Goal: Task Accomplishment & Management: Manage account settings

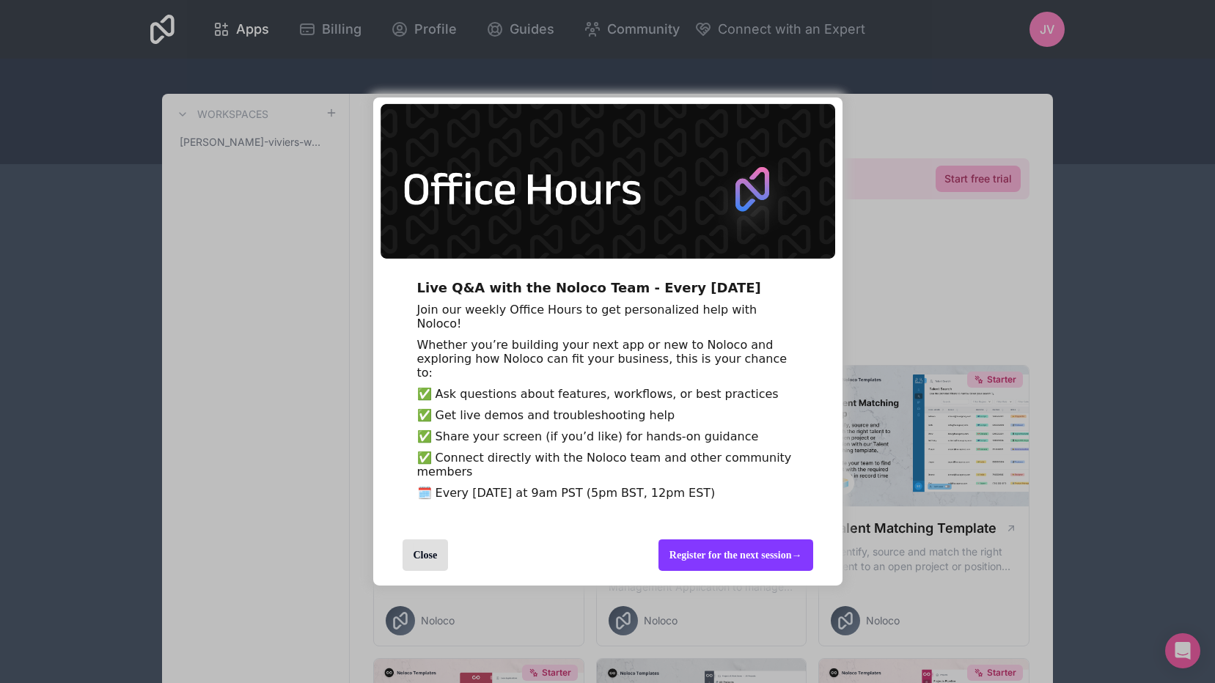
click at [433, 567] on div "Close" at bounding box center [425, 556] width 46 height 32
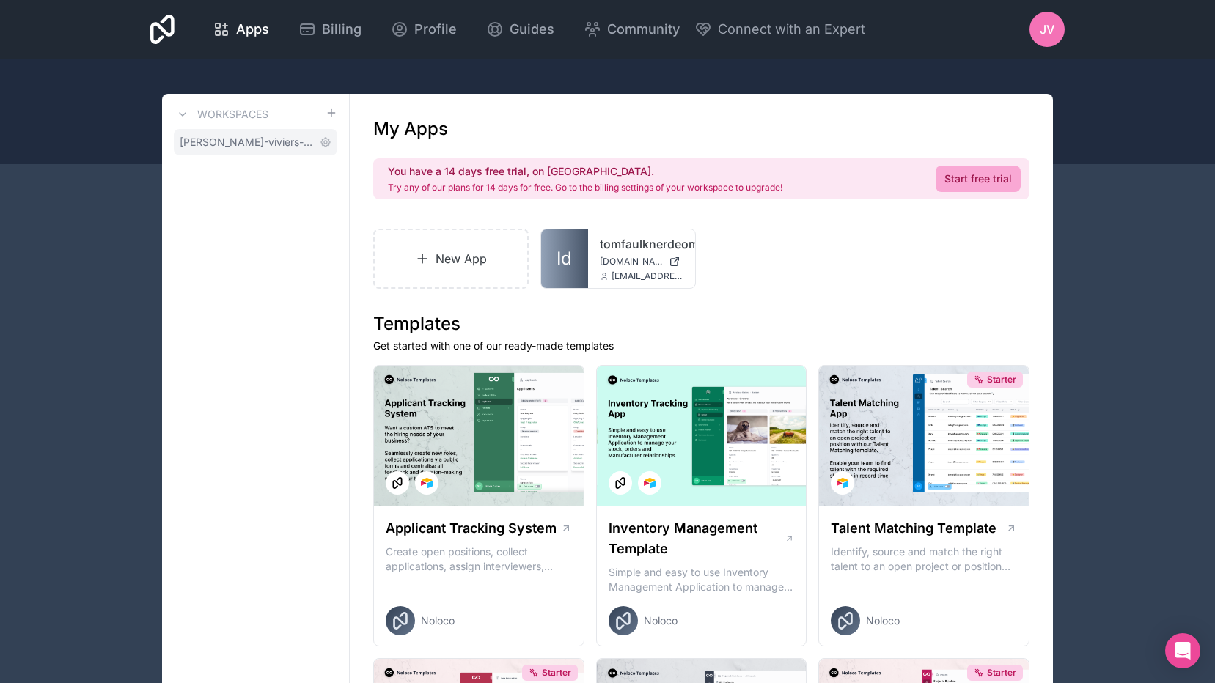
click at [235, 137] on span "[PERSON_NAME]-viviers-workspace" at bounding box center [247, 142] width 134 height 15
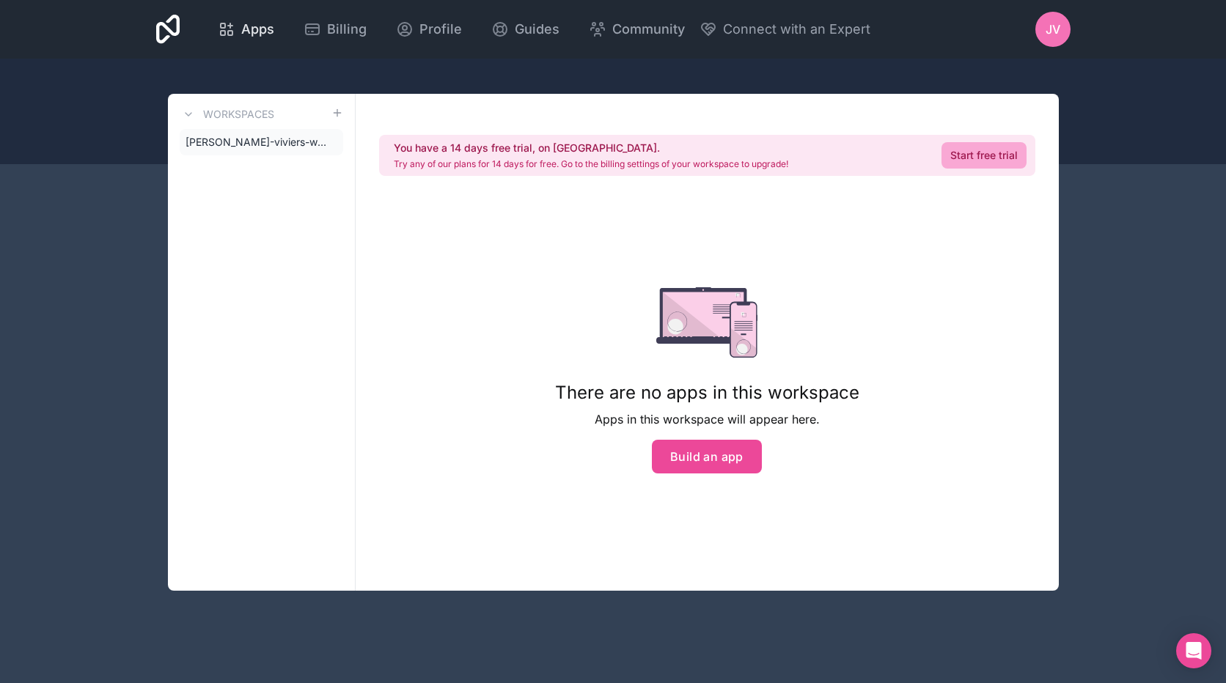
click at [262, 21] on span "Apps" at bounding box center [257, 29] width 33 height 21
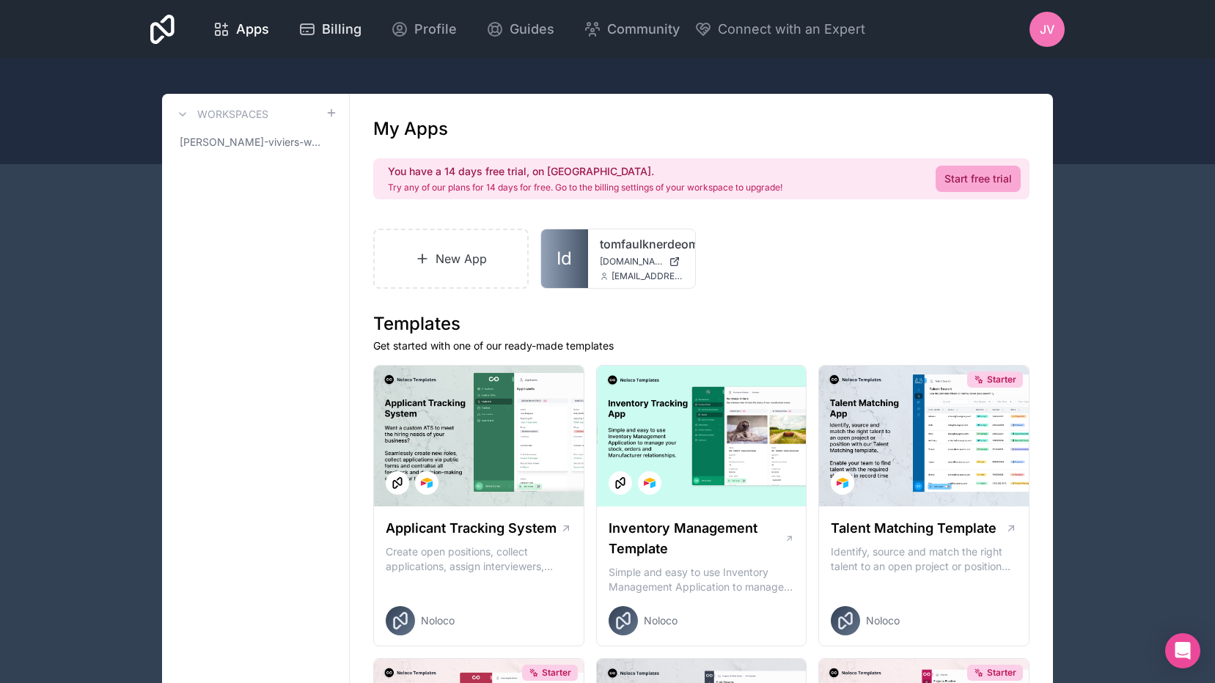
click at [346, 25] on span "Billing" at bounding box center [342, 29] width 40 height 21
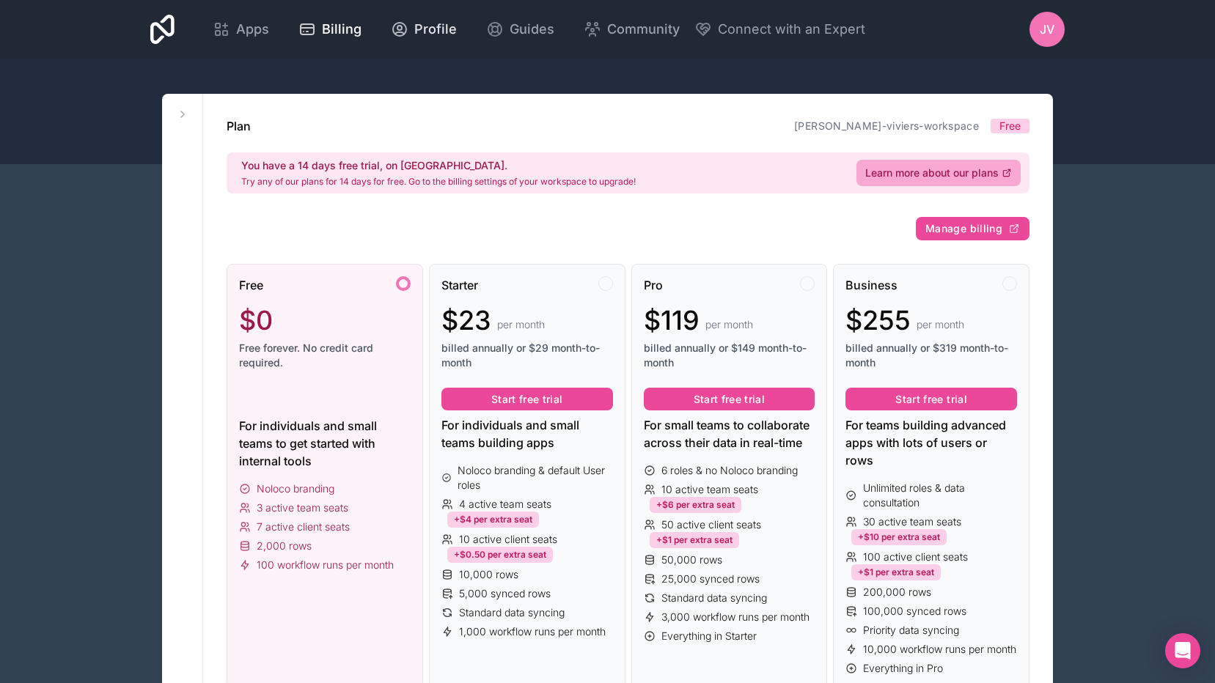
click at [411, 33] on div "Profile" at bounding box center [424, 29] width 66 height 21
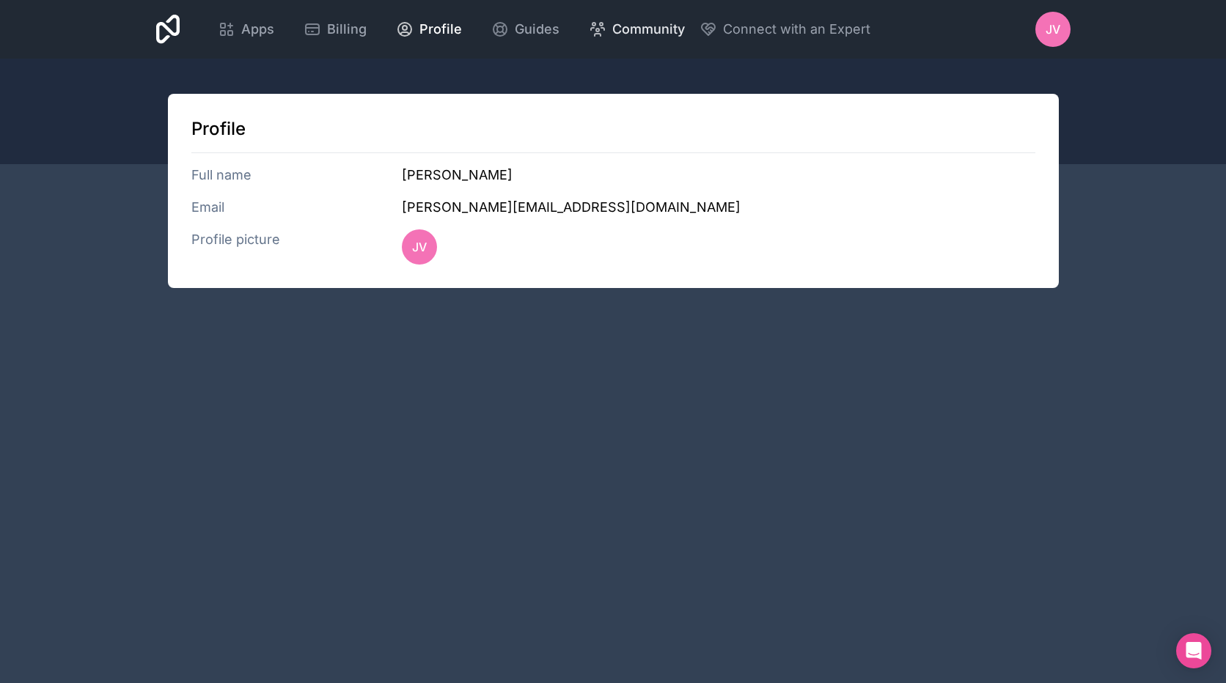
click at [630, 29] on span "Community" at bounding box center [648, 29] width 73 height 21
click at [251, 21] on span "Apps" at bounding box center [257, 29] width 33 height 21
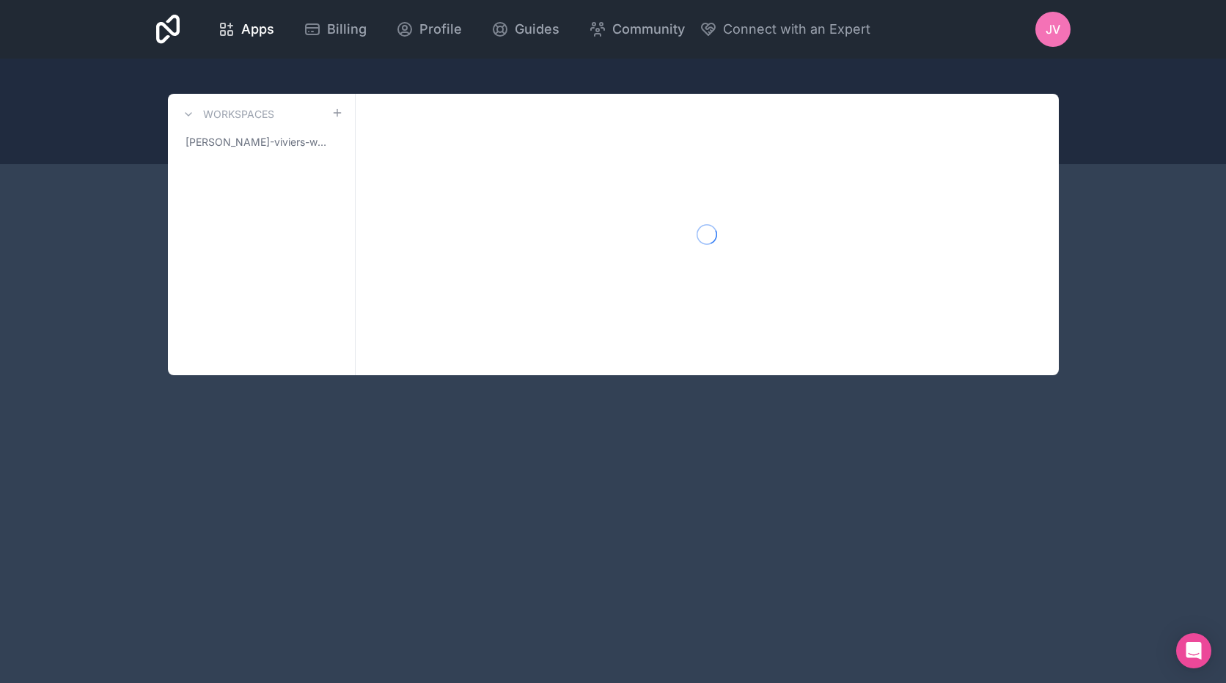
click at [166, 32] on icon at bounding box center [168, 29] width 24 height 29
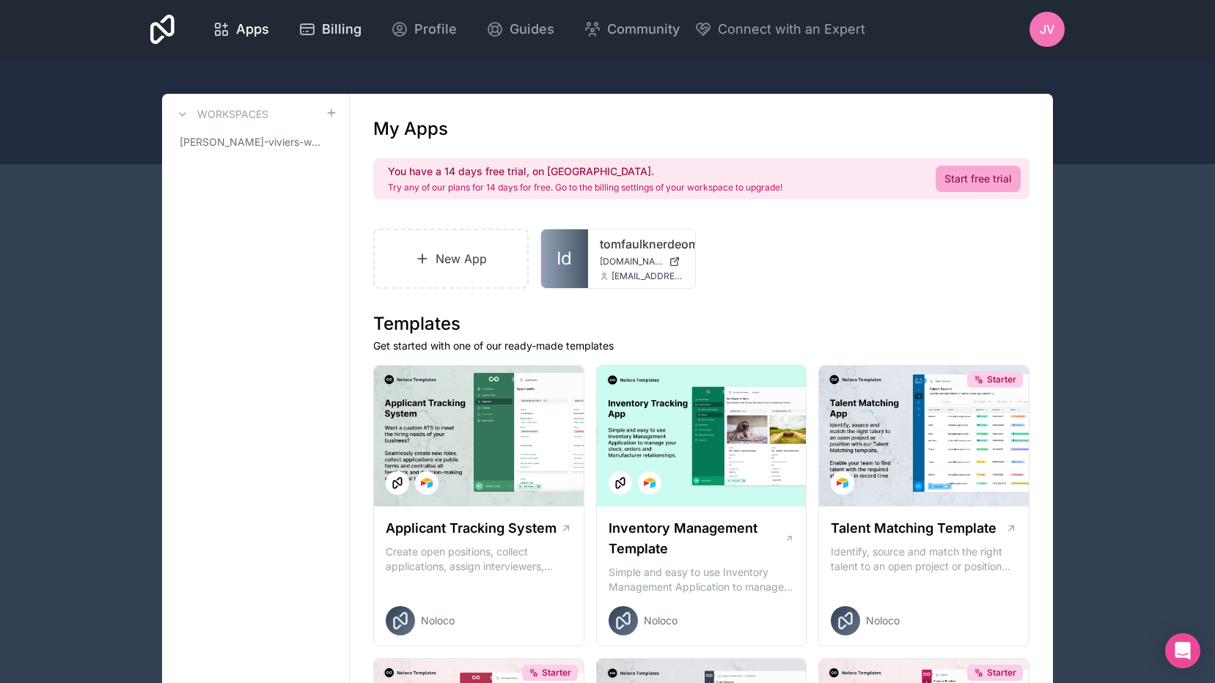
click at [326, 22] on span "Billing" at bounding box center [342, 29] width 40 height 21
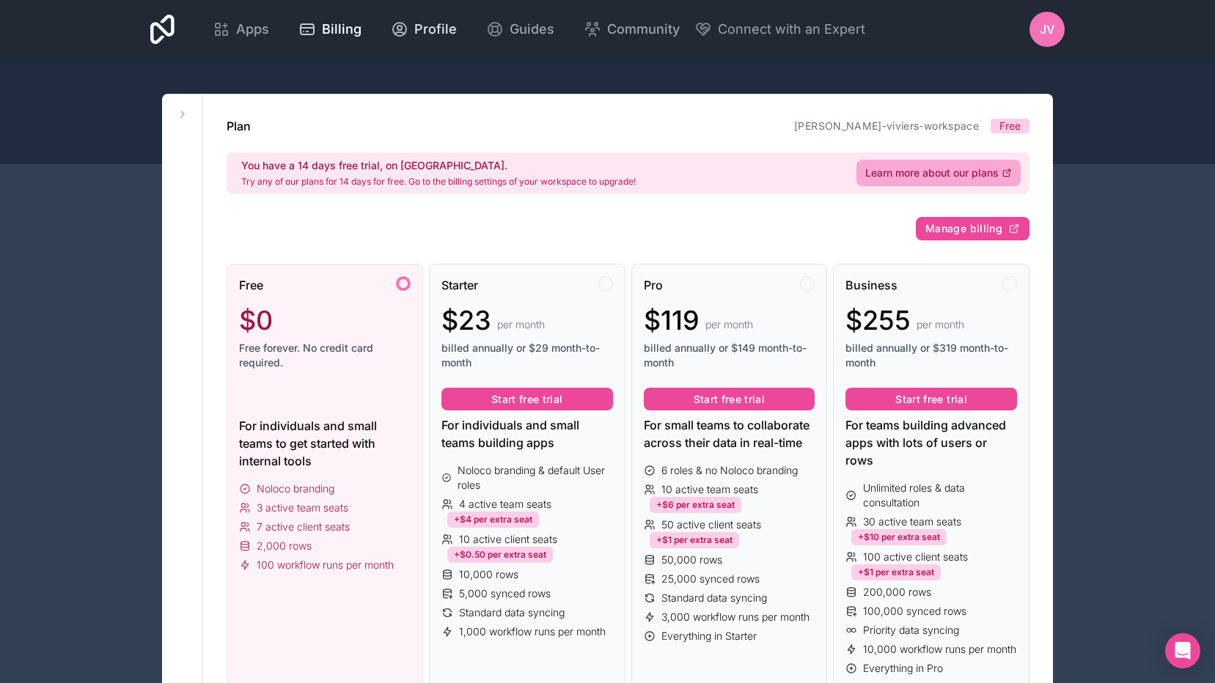
click at [439, 25] on span "Profile" at bounding box center [435, 29] width 43 height 21
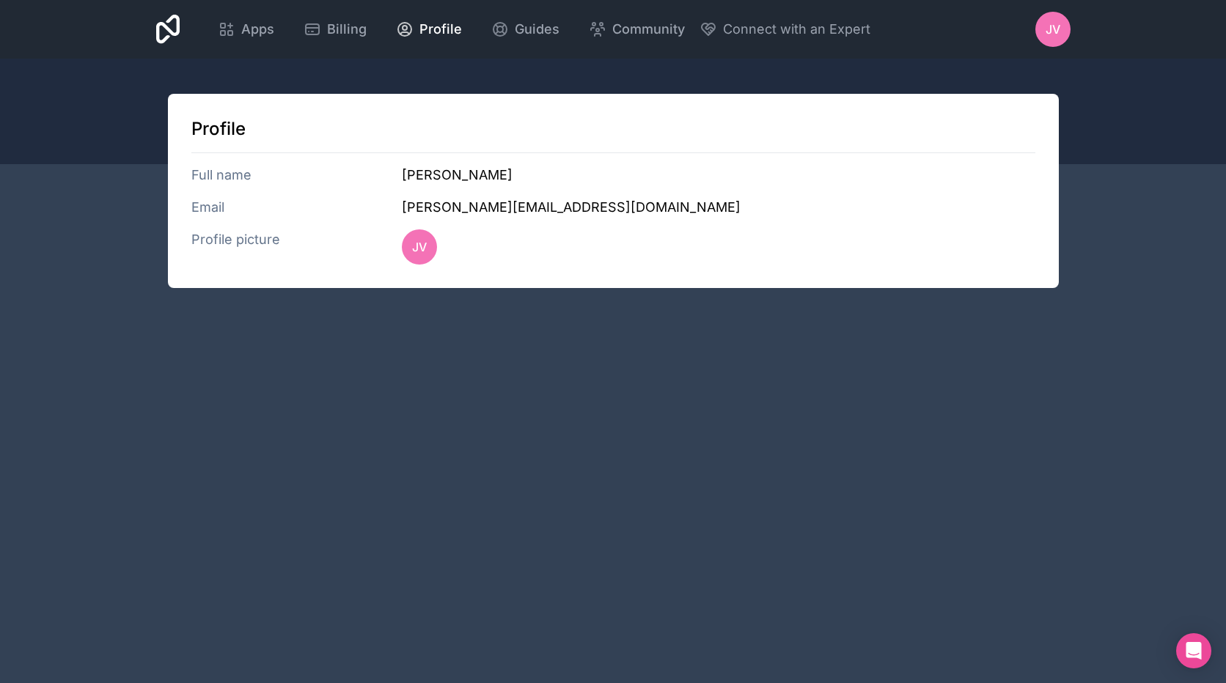
click at [1052, 21] on span "JV" at bounding box center [1052, 30] width 15 height 18
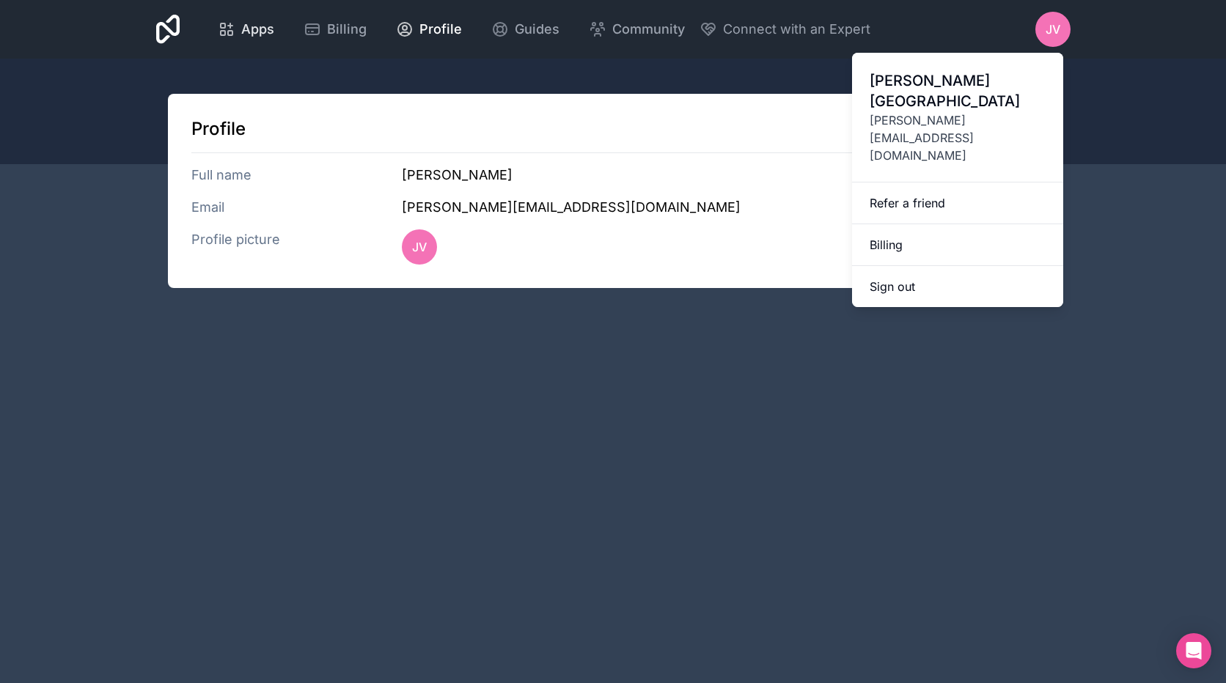
click at [253, 29] on span "Apps" at bounding box center [257, 29] width 33 height 21
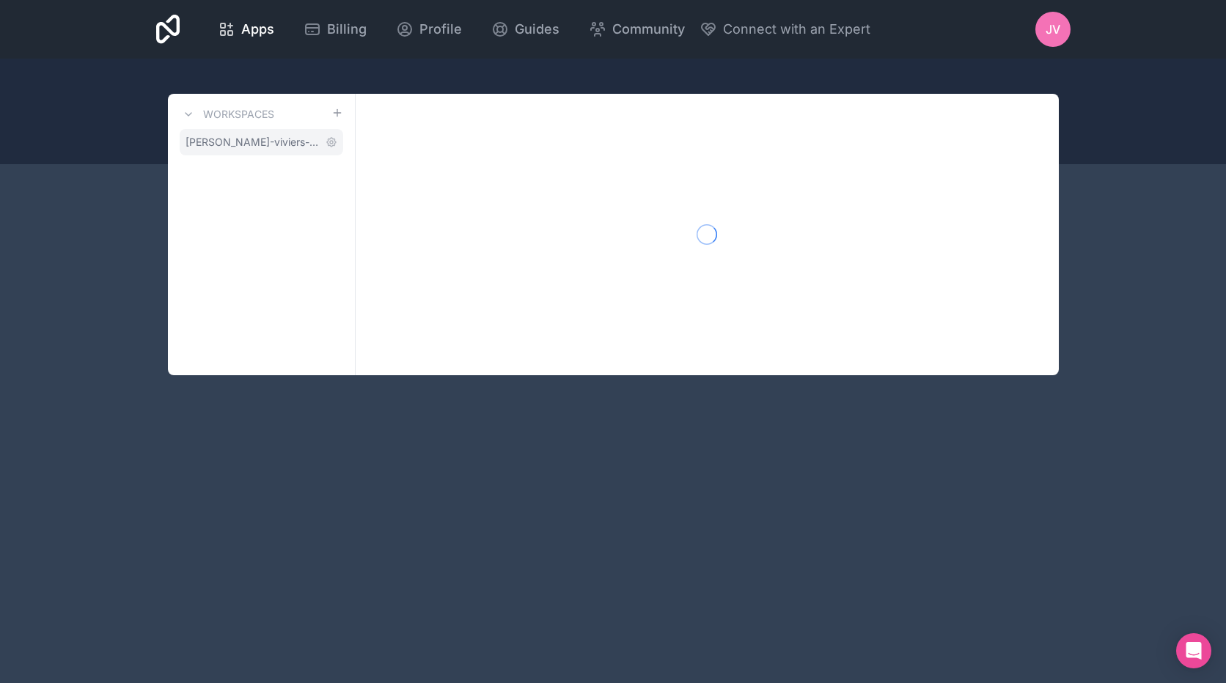
click at [243, 145] on span "[PERSON_NAME]-viviers-workspace" at bounding box center [252, 142] width 134 height 15
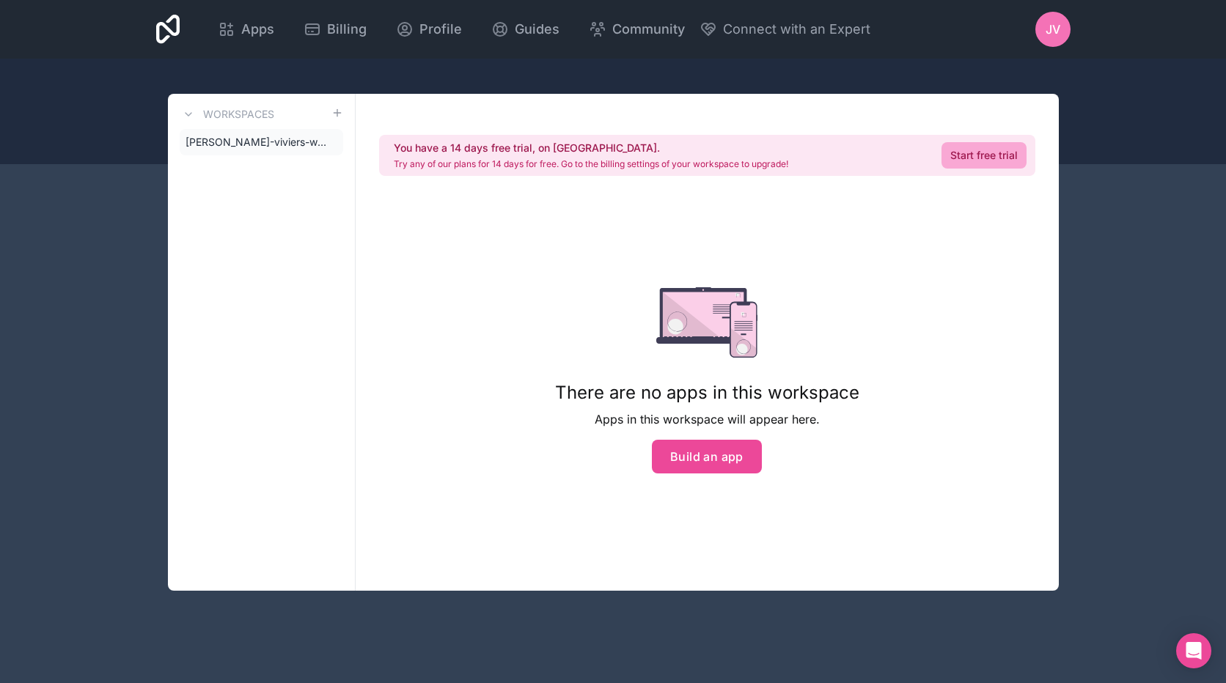
click at [163, 21] on icon at bounding box center [168, 29] width 24 height 29
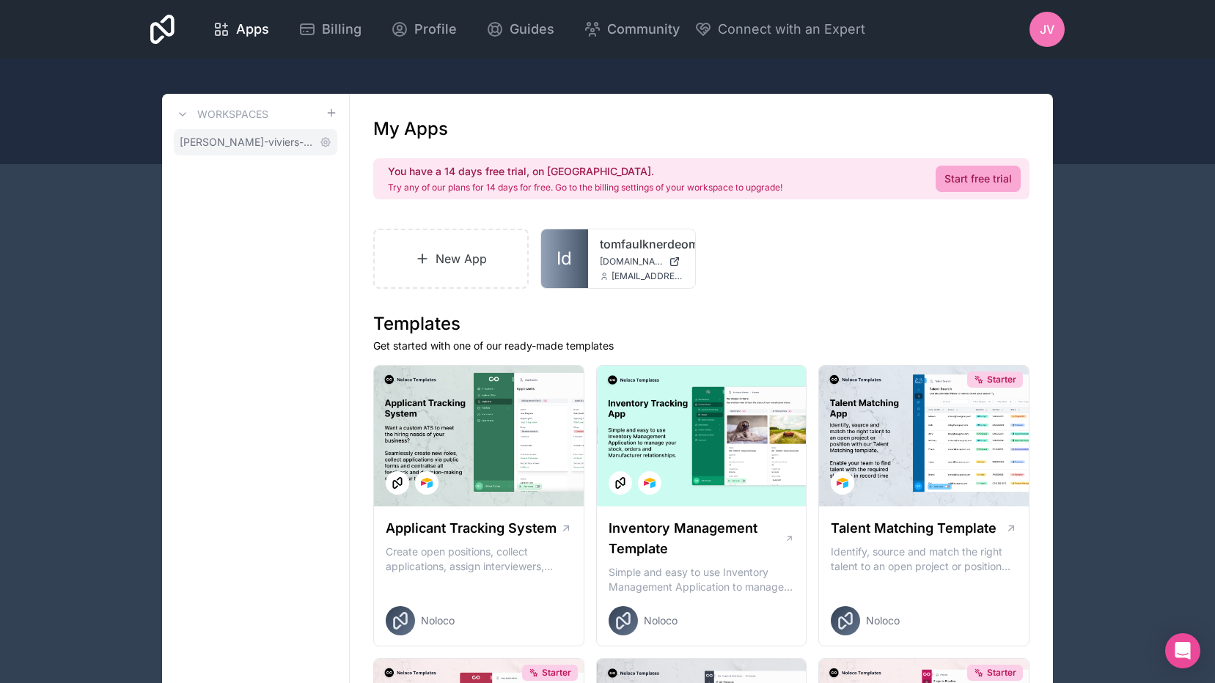
click at [218, 145] on span "[PERSON_NAME]-viviers-workspace" at bounding box center [247, 142] width 134 height 15
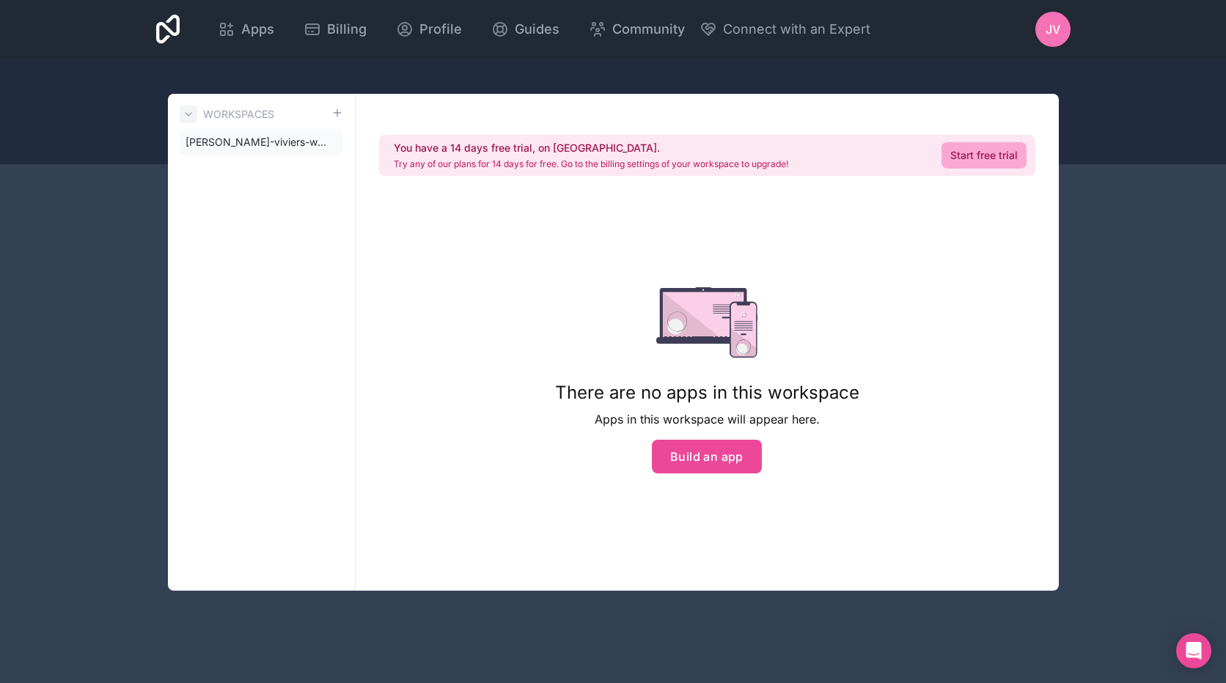
click at [187, 116] on icon at bounding box center [189, 115] width 12 height 12
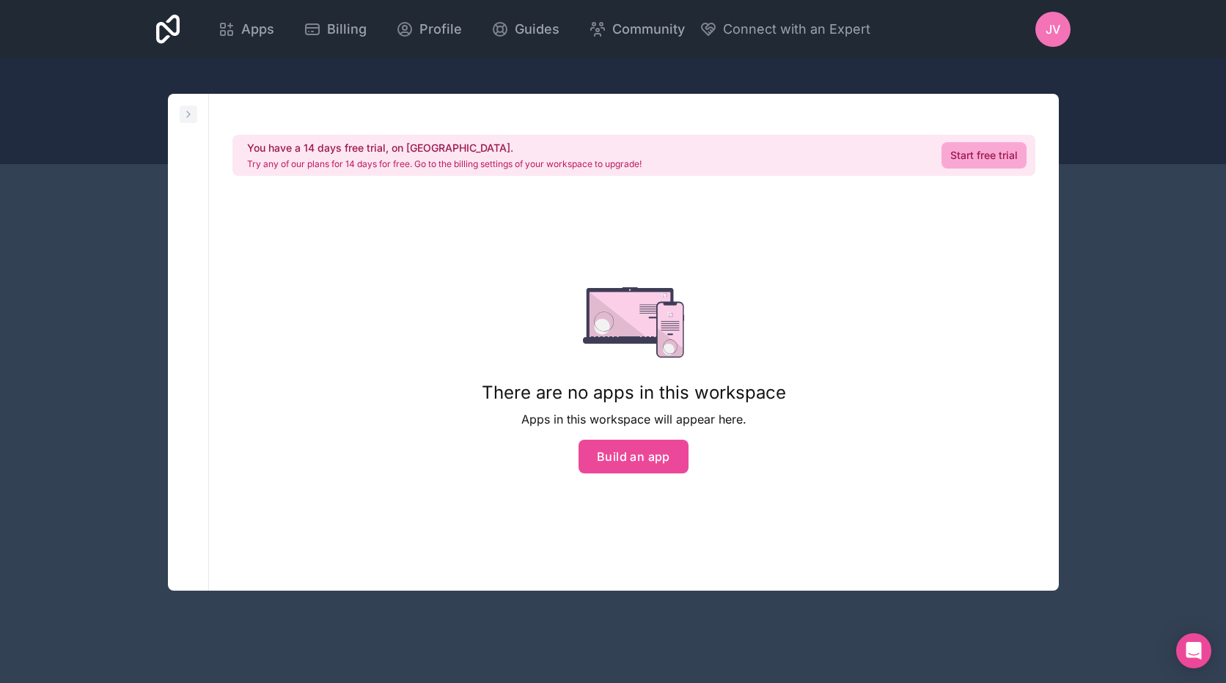
click at [186, 114] on icon at bounding box center [189, 115] width 12 height 12
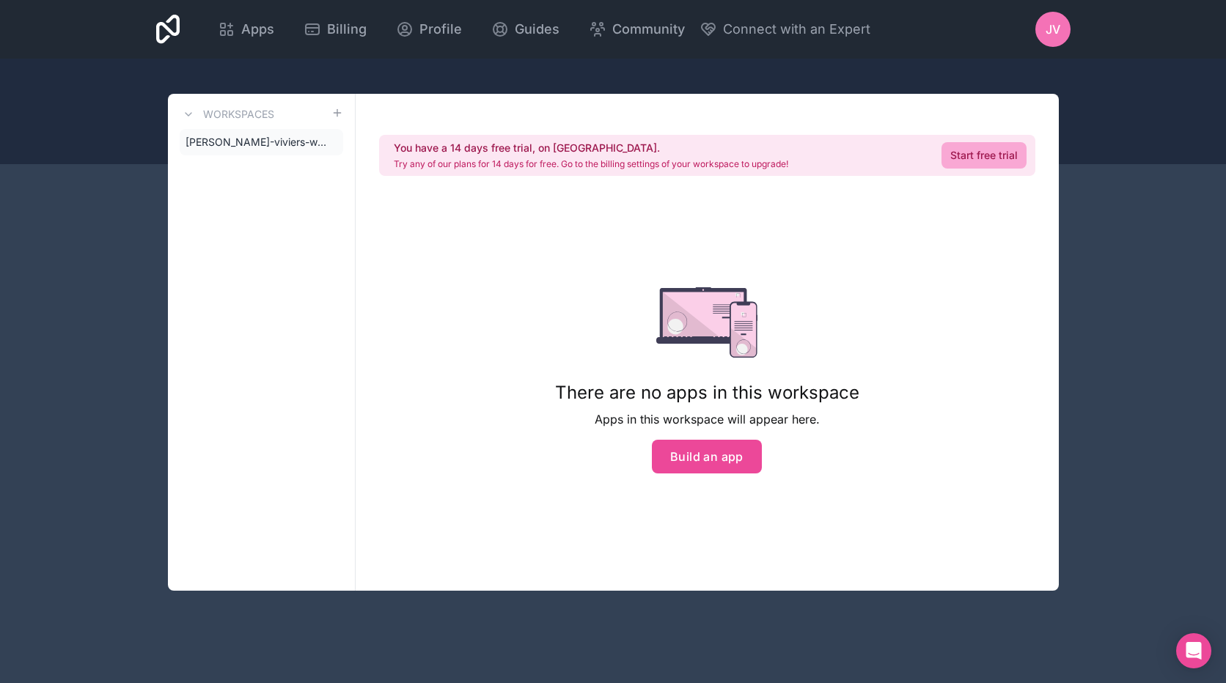
click at [159, 232] on div "Workspaces [PERSON_NAME]-workspace You have a 14 days free trial, on us. Try an…" at bounding box center [613, 342] width 938 height 497
click at [230, 29] on icon at bounding box center [227, 30] width 18 height 18
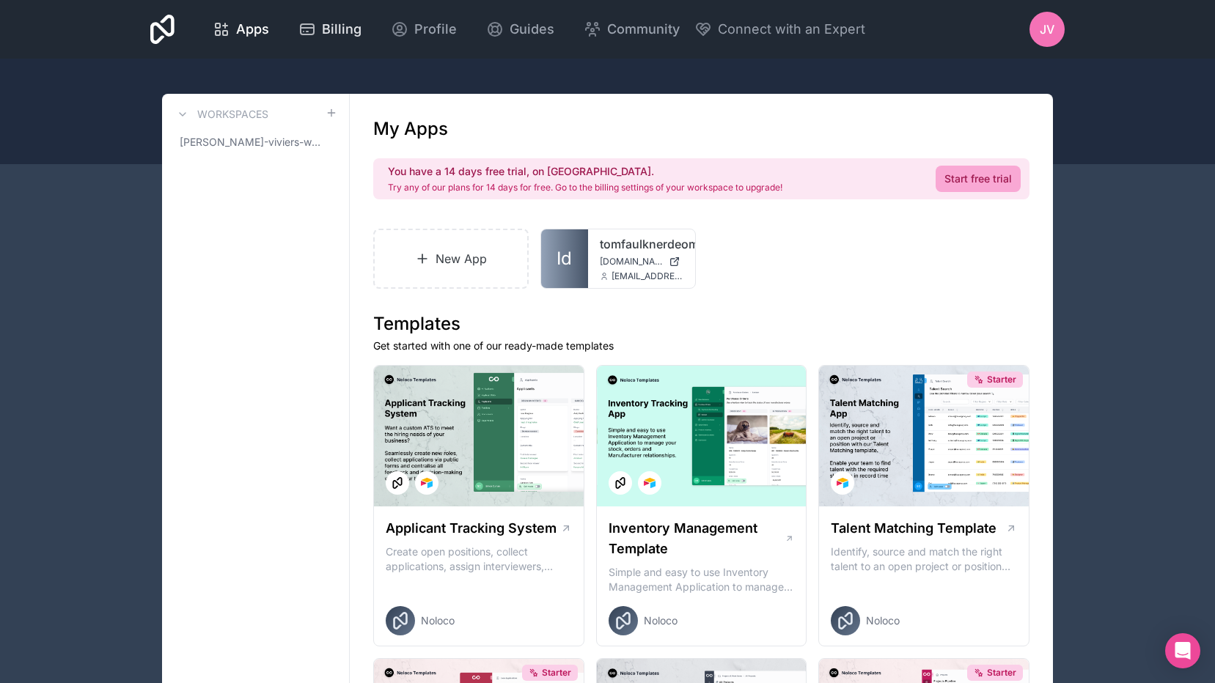
click at [310, 28] on icon at bounding box center [307, 28] width 13 height 0
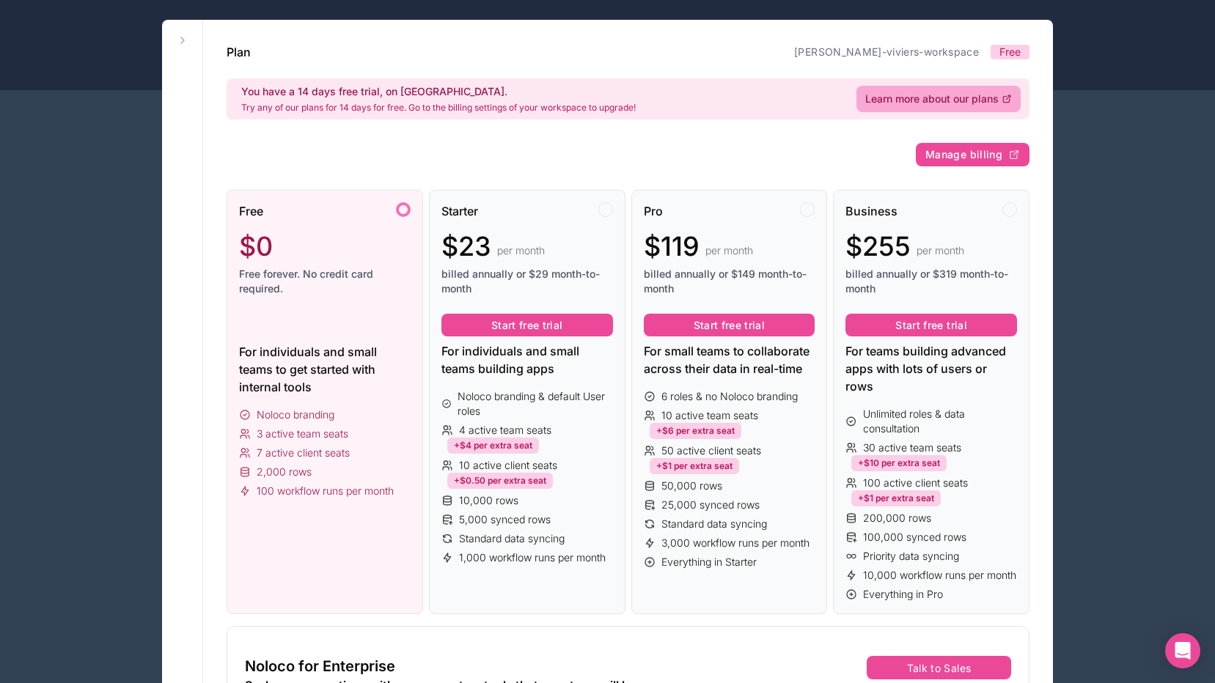
scroll to position [73, 0]
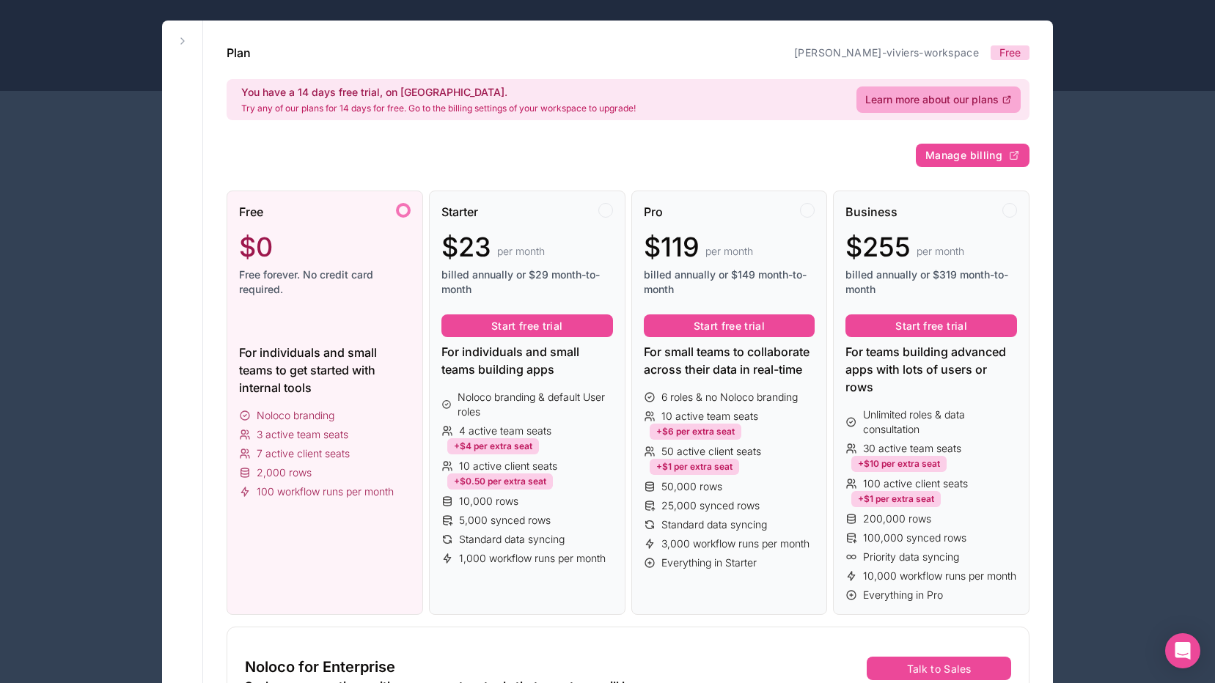
click at [345, 369] on div "For individuals and small teams to get started with internal tools" at bounding box center [325, 370] width 172 height 53
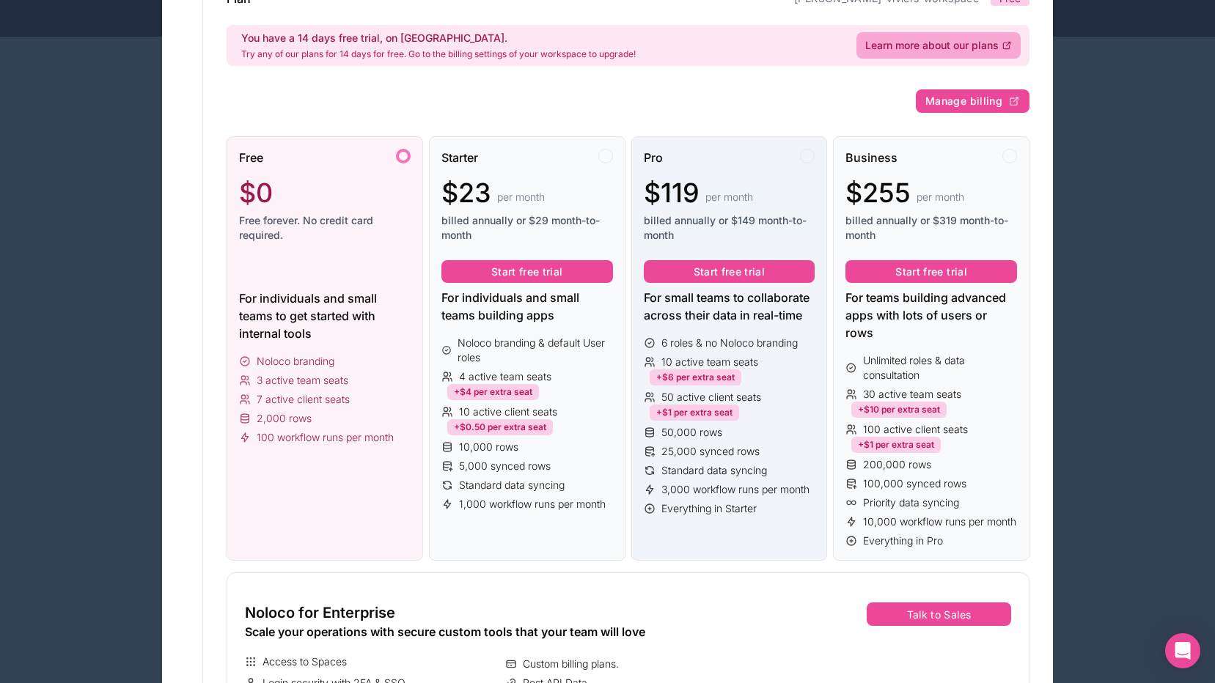
scroll to position [0, 0]
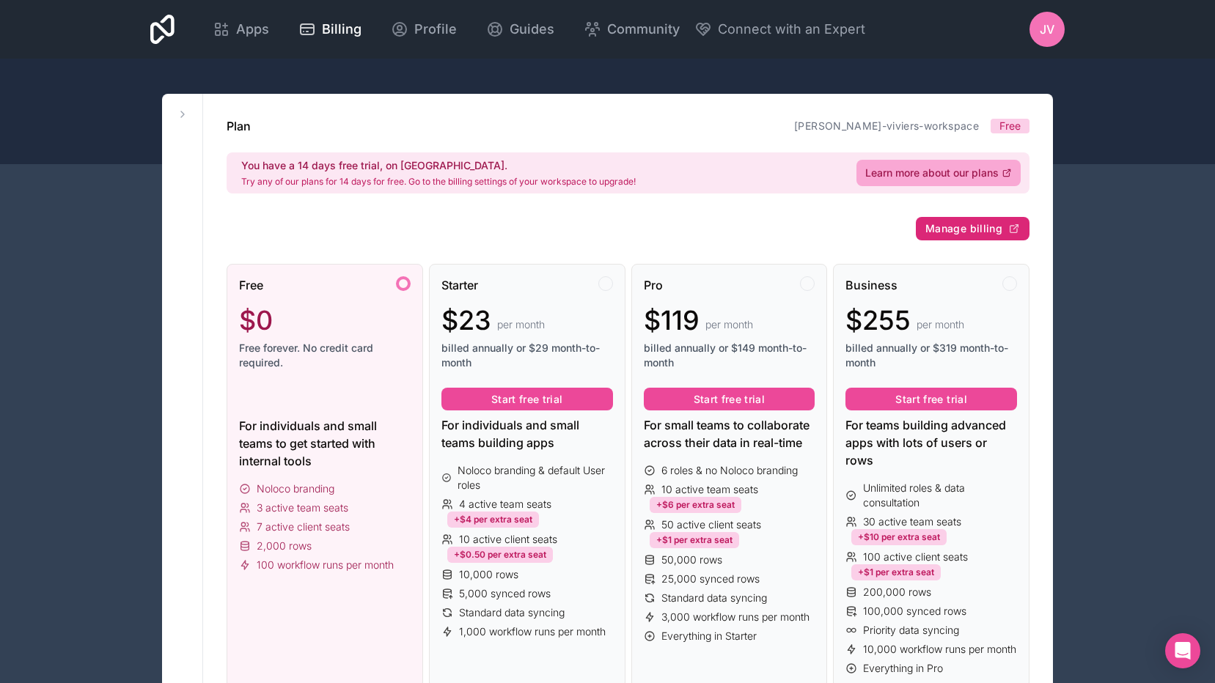
click at [997, 232] on span "Manage billing" at bounding box center [963, 228] width 77 height 13
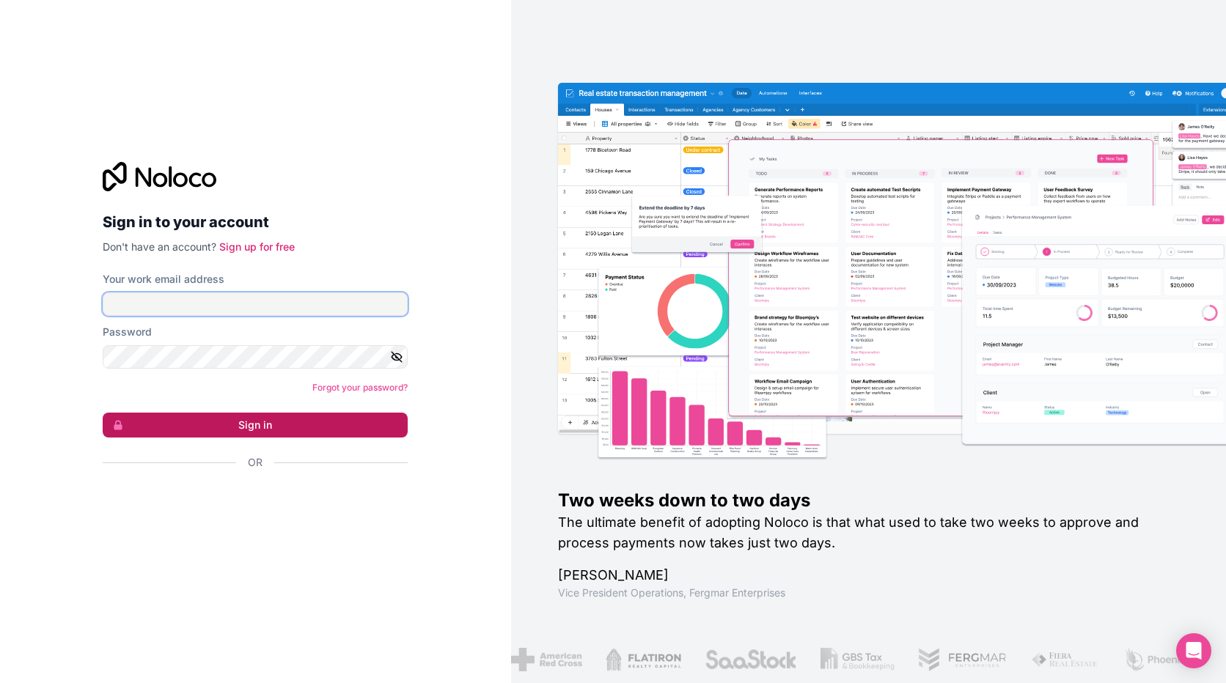
type input "[PERSON_NAME][EMAIL_ADDRESS][DOMAIN_NAME]"
click at [243, 431] on button "Sign in" at bounding box center [255, 425] width 305 height 25
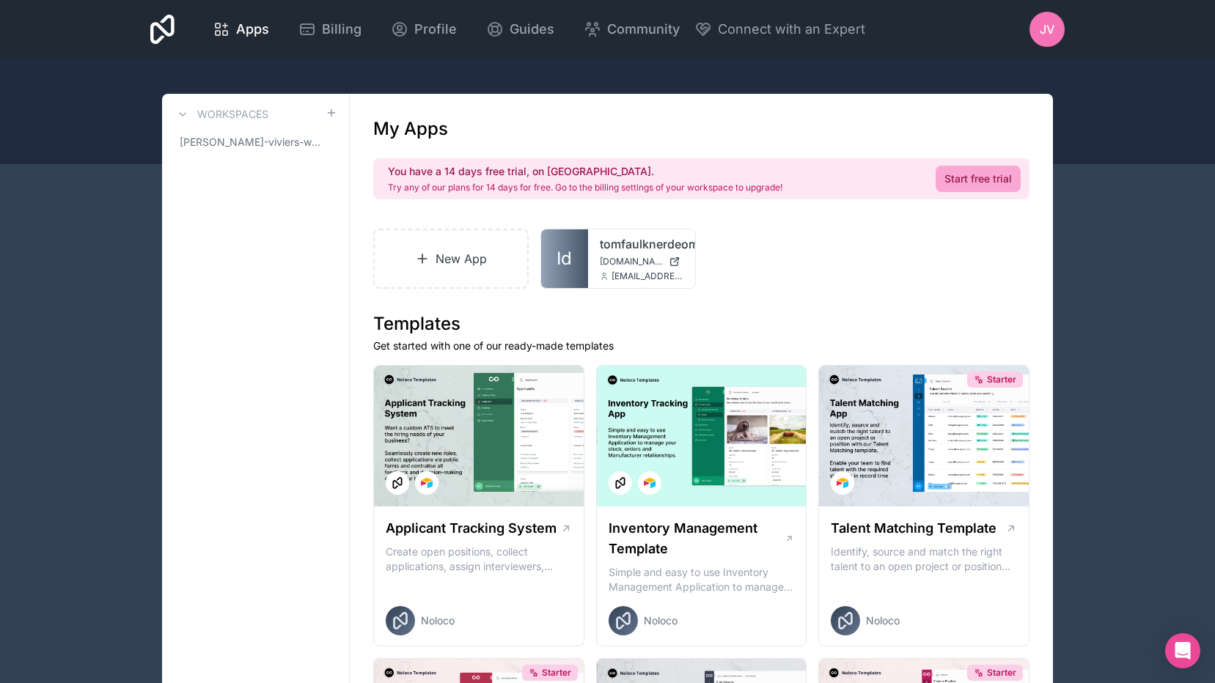
click at [160, 16] on icon at bounding box center [162, 29] width 24 height 29
click at [245, 141] on span "[PERSON_NAME]-viviers-workspace" at bounding box center [247, 142] width 134 height 15
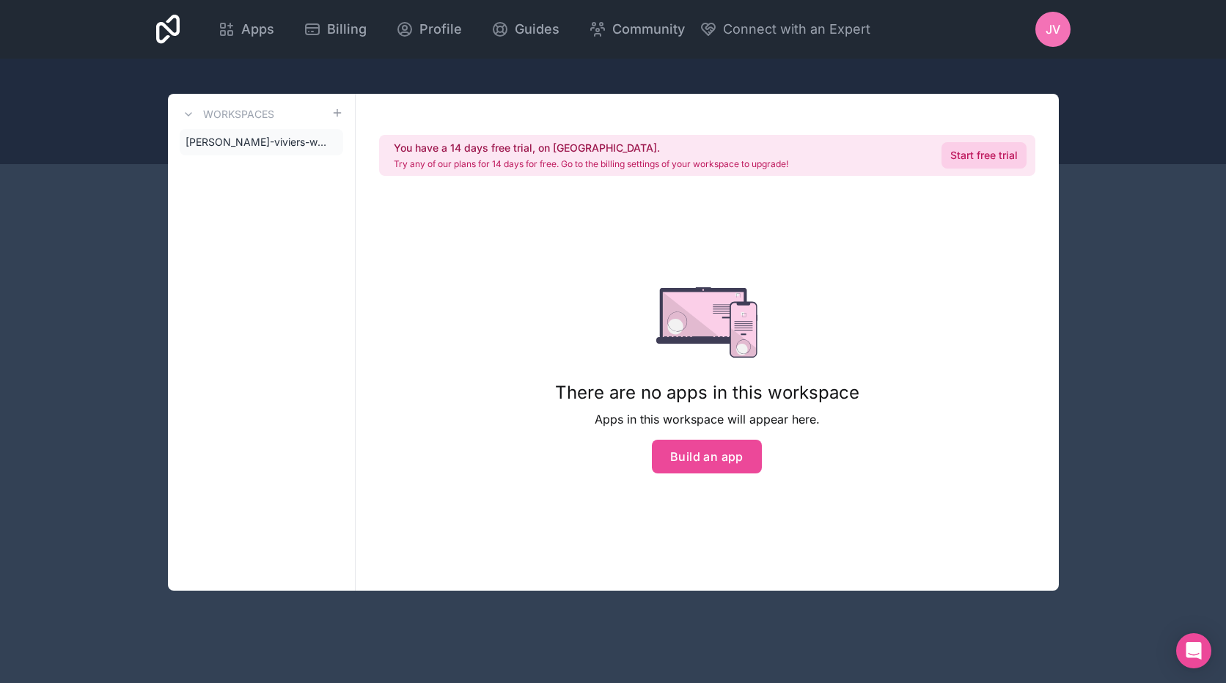
click at [966, 154] on link "Start free trial" at bounding box center [983, 155] width 85 height 26
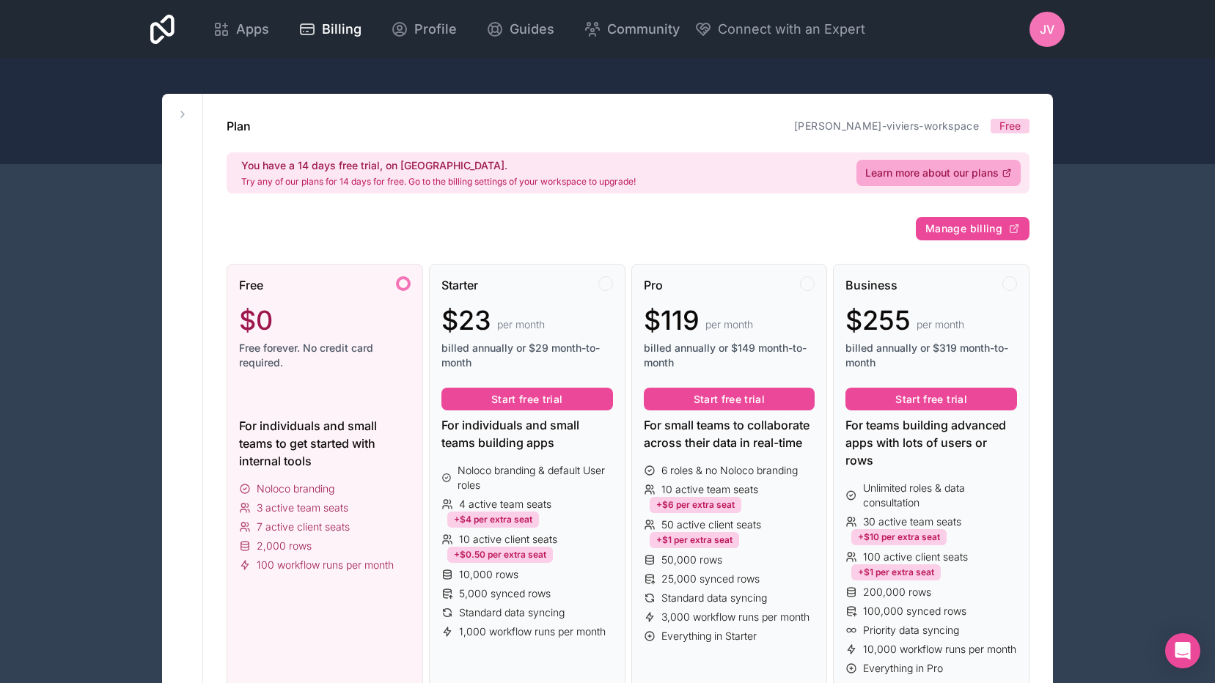
click at [1057, 24] on div "JV" at bounding box center [1046, 29] width 35 height 35
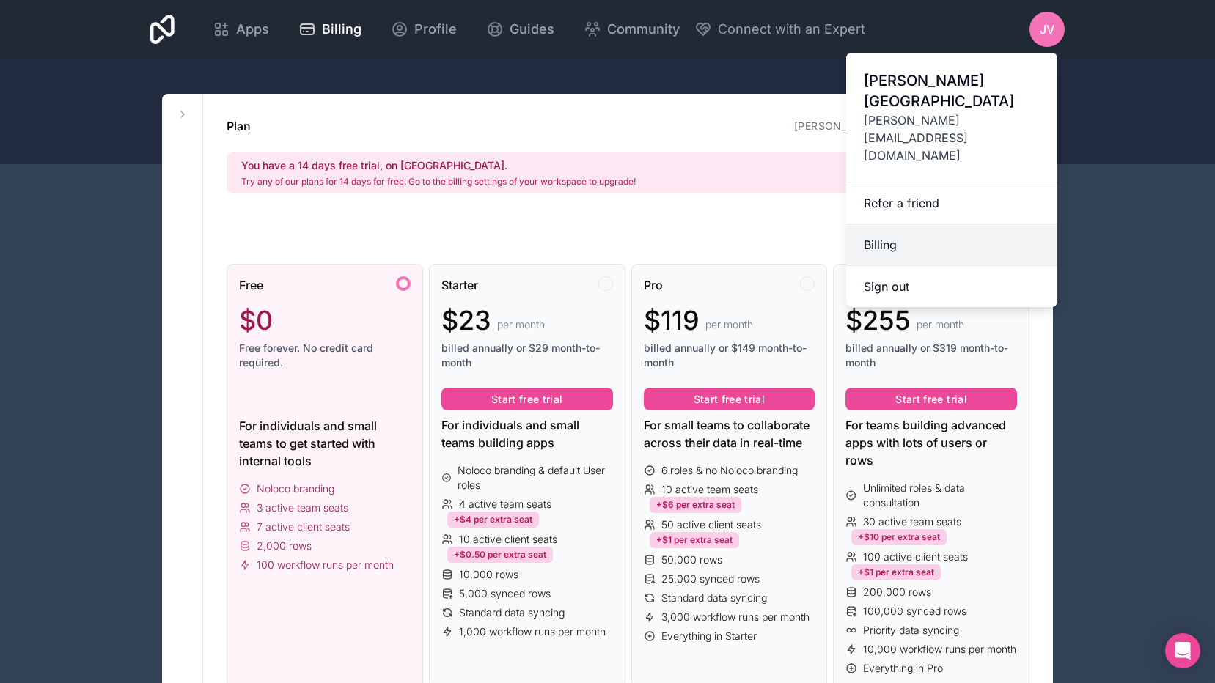
click at [894, 224] on link "Billing" at bounding box center [951, 245] width 211 height 42
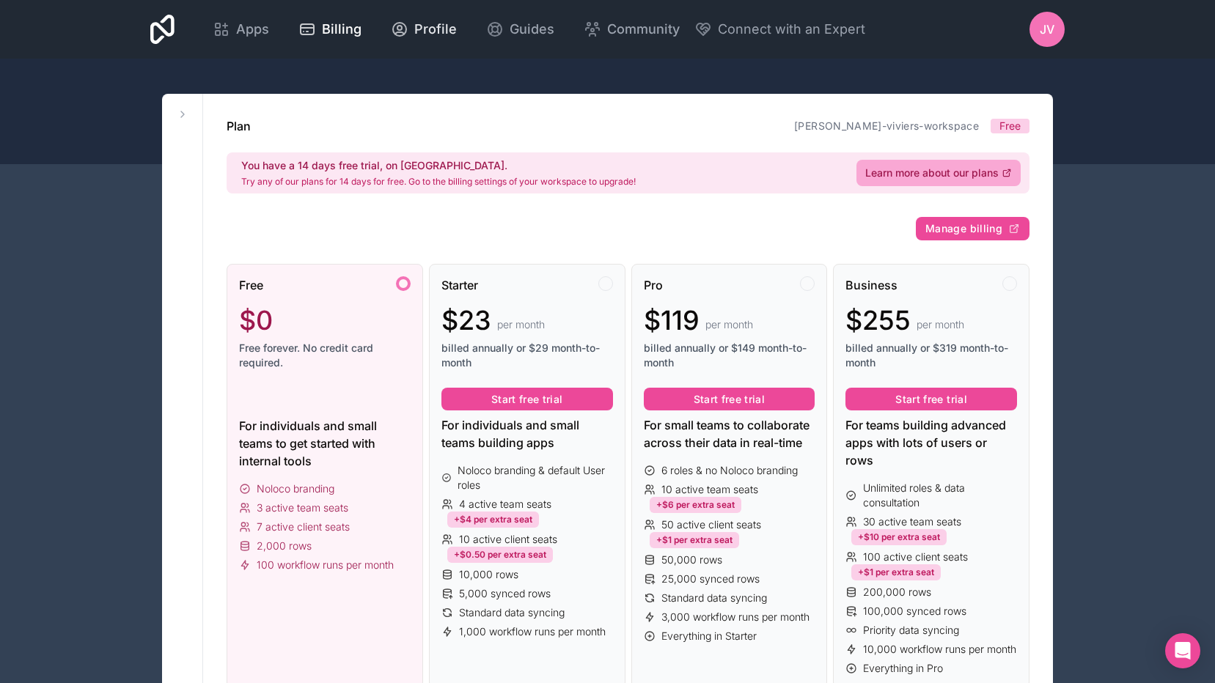
click at [433, 21] on span "Profile" at bounding box center [435, 29] width 43 height 21
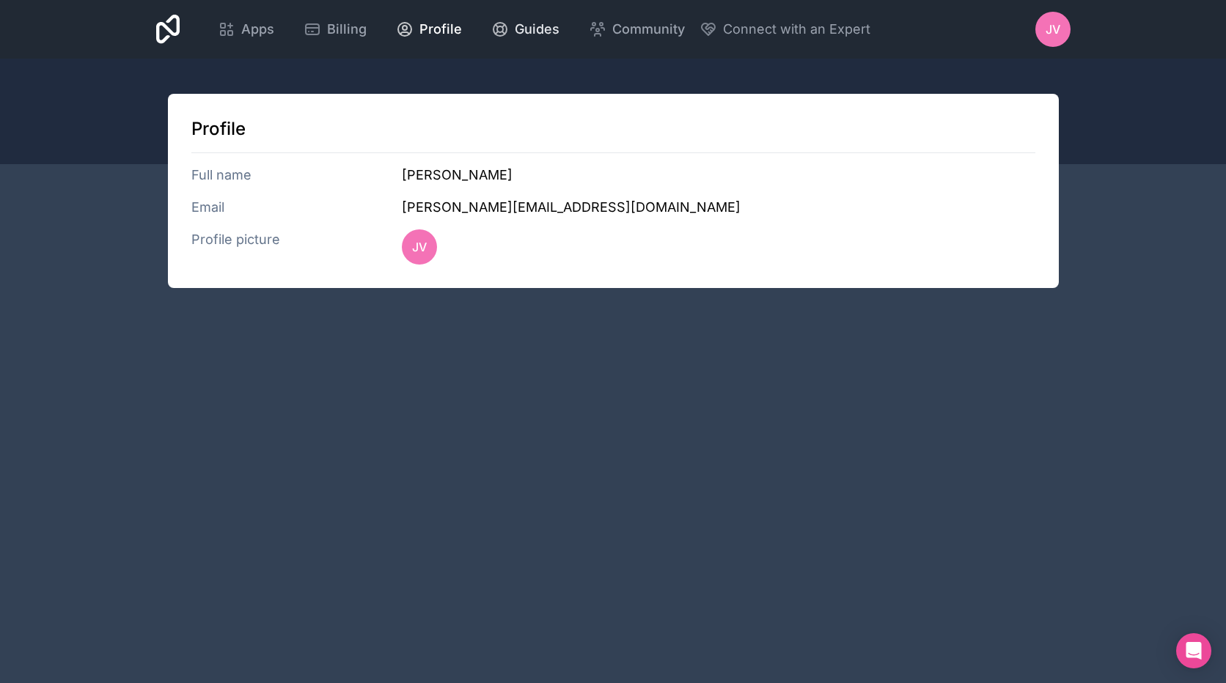
click at [537, 26] on span "Guides" at bounding box center [537, 29] width 45 height 21
